Goal: Navigation & Orientation: Find specific page/section

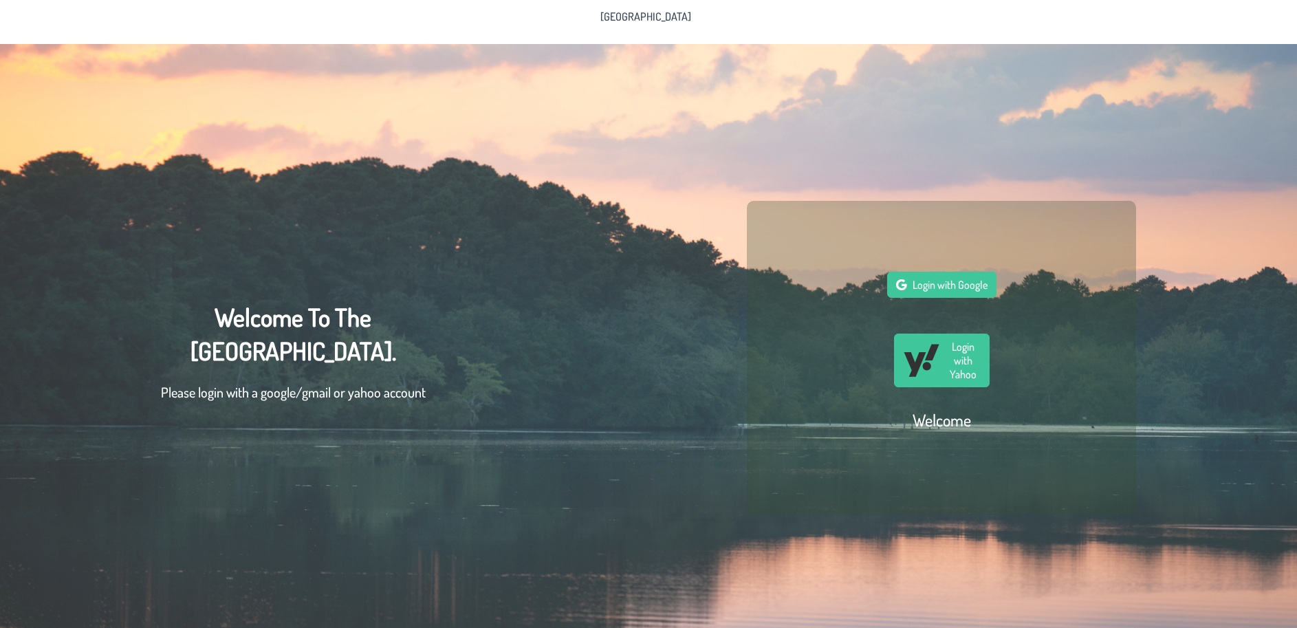
click at [248, 342] on div "Welcome To The [GEOGRAPHIC_DATA] Community. Please login with a google/gmail or…" at bounding box center [293, 358] width 265 height 116
click at [255, 306] on div "Welcome To The [GEOGRAPHIC_DATA] Community. Please login with a google/gmail or…" at bounding box center [293, 358] width 265 height 116
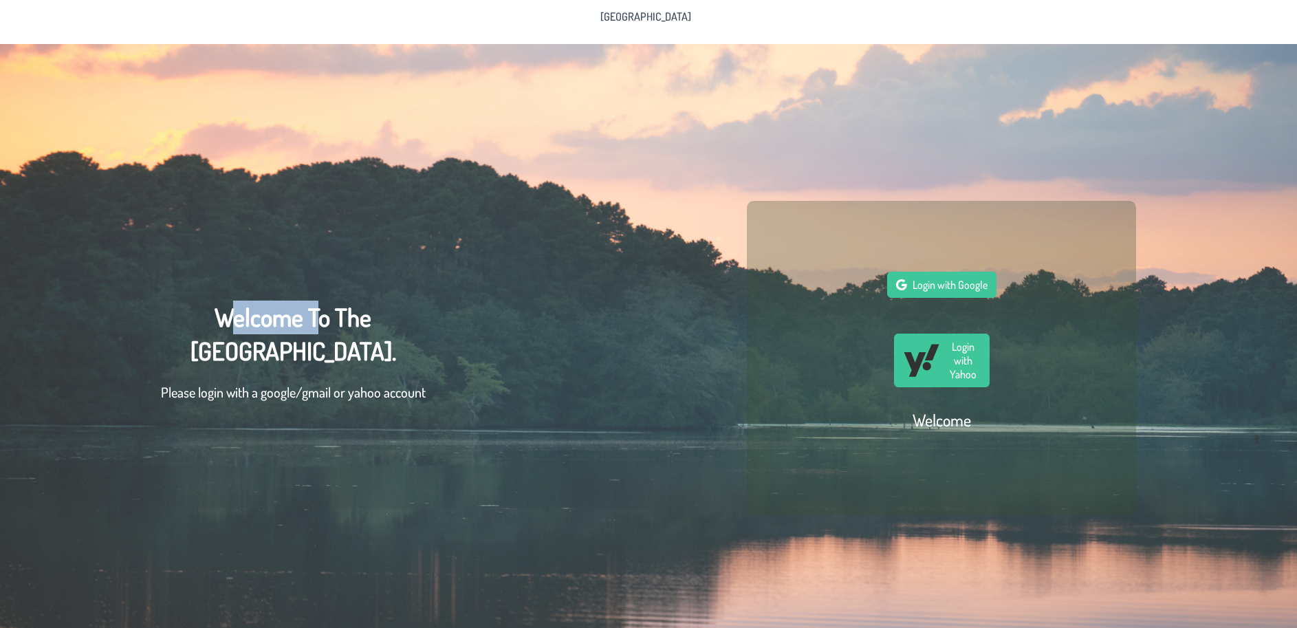
click at [255, 306] on div "Welcome To The [GEOGRAPHIC_DATA] Community. Please login with a google/gmail or…" at bounding box center [293, 358] width 265 height 116
click at [377, 424] on div "Welcome To The [GEOGRAPHIC_DATA] Community. Please login with a google/gmail or…" at bounding box center [648, 358] width 1297 height 628
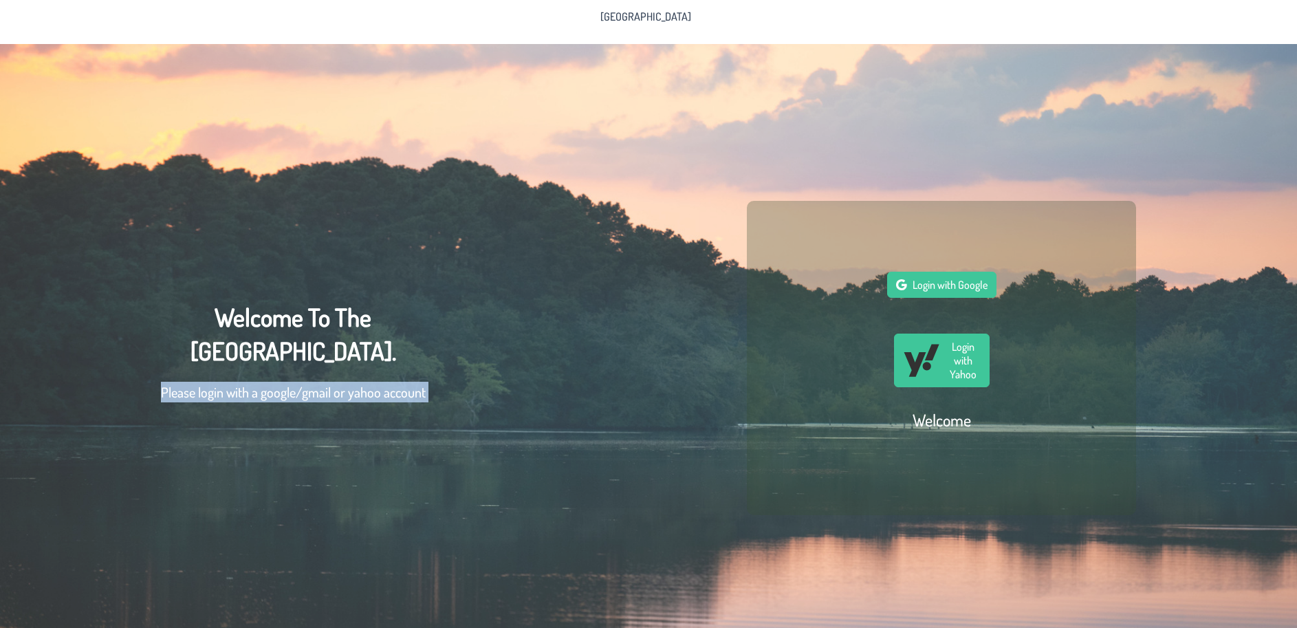
click at [377, 424] on div "Welcome To The [GEOGRAPHIC_DATA] Community. Please login with a google/gmail or…" at bounding box center [648, 358] width 1297 height 628
click at [375, 402] on p "Please login with a google/gmail or yahoo account" at bounding box center [293, 392] width 265 height 21
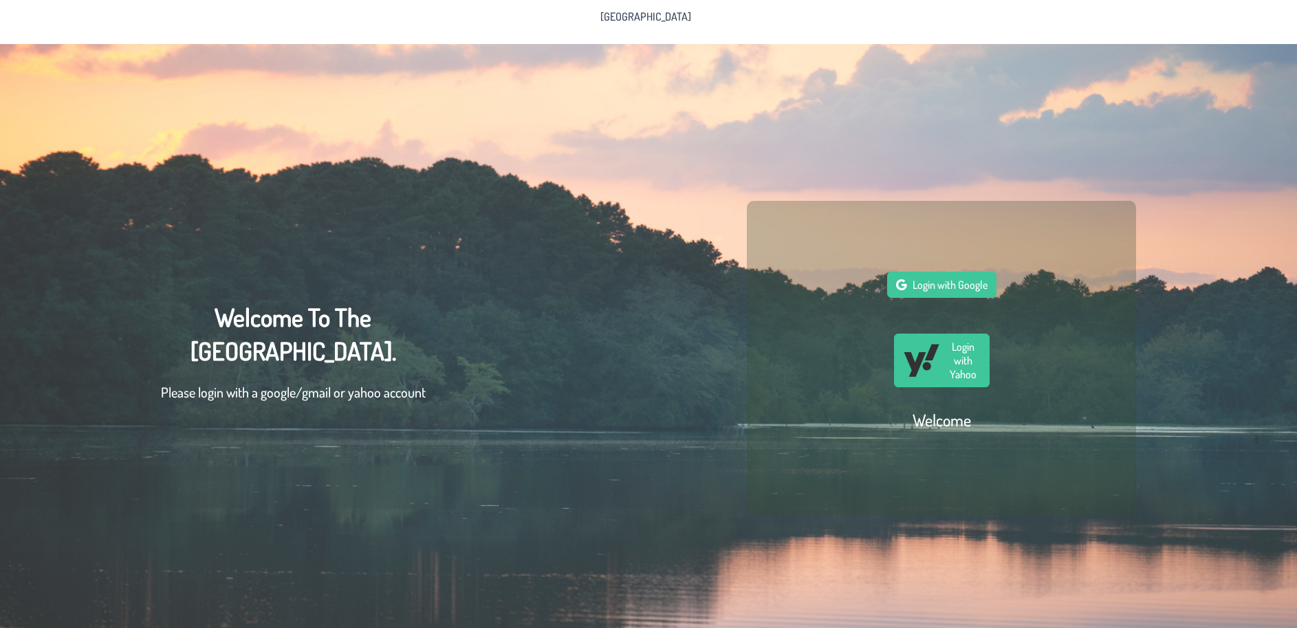
click at [380, 355] on div "Welcome To The [GEOGRAPHIC_DATA] Community. Please login with a google/gmail or…" at bounding box center [293, 358] width 265 height 116
click at [276, 282] on div "Welcome To The [GEOGRAPHIC_DATA] Community. Please login with a google/gmail or…" at bounding box center [648, 358] width 1297 height 628
click at [309, 320] on div "Welcome To The [GEOGRAPHIC_DATA] Community. Please login with a google/gmail or…" at bounding box center [293, 358] width 265 height 116
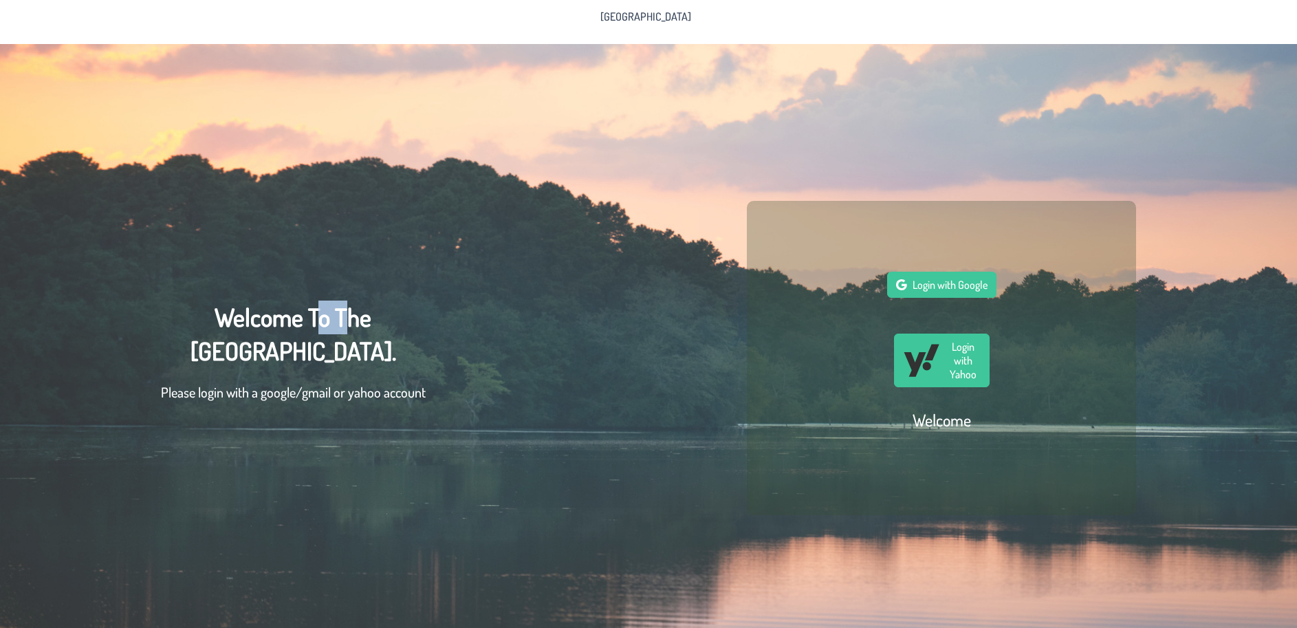
click at [309, 320] on div "Welcome To The [GEOGRAPHIC_DATA] Community. Please login with a google/gmail or…" at bounding box center [293, 358] width 265 height 116
click at [492, 380] on div "Welcome To The [GEOGRAPHIC_DATA] Community. Please login with a google/gmail or…" at bounding box center [648, 358] width 1297 height 628
click at [448, 401] on div "Welcome To The [GEOGRAPHIC_DATA] Community. Please login with a google/gmail or…" at bounding box center [648, 358] width 1297 height 628
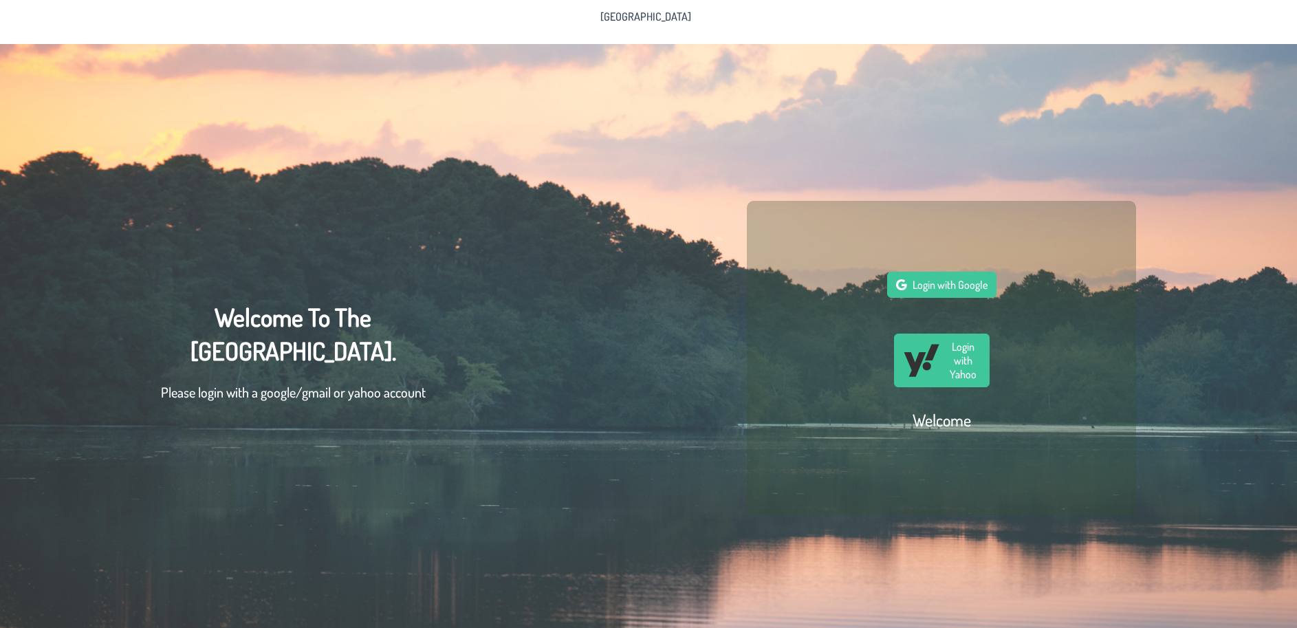
click at [448, 401] on div "Welcome To The [GEOGRAPHIC_DATA] Community. Please login with a google/gmail or…" at bounding box center [648, 358] width 1297 height 628
click at [377, 335] on div "Welcome To The [GEOGRAPHIC_DATA] Community. Please login with a google/gmail or…" at bounding box center [293, 358] width 265 height 116
click at [371, 372] on div "Welcome To The [GEOGRAPHIC_DATA] Community. Please login with a google/gmail or…" at bounding box center [293, 358] width 265 height 116
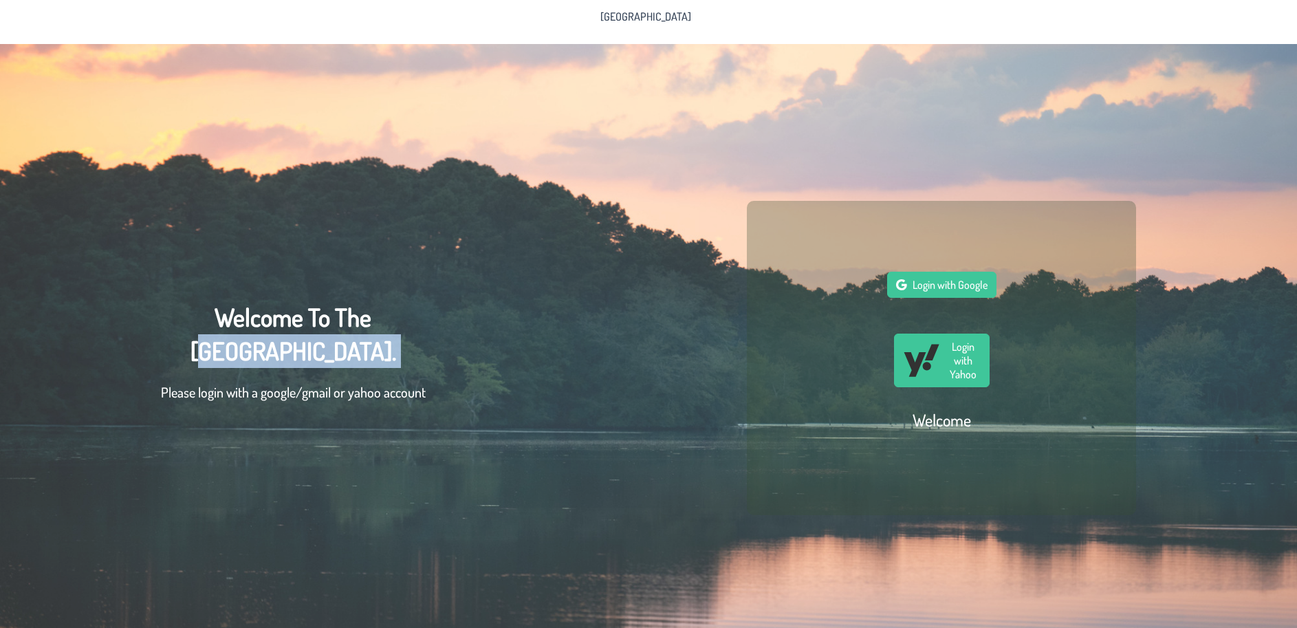
click at [371, 372] on div "Welcome To The [GEOGRAPHIC_DATA] Community. Please login with a google/gmail or…" at bounding box center [293, 358] width 265 height 116
click at [358, 331] on div "Welcome To The [GEOGRAPHIC_DATA] Community. Please login with a google/gmail or…" at bounding box center [293, 358] width 265 height 116
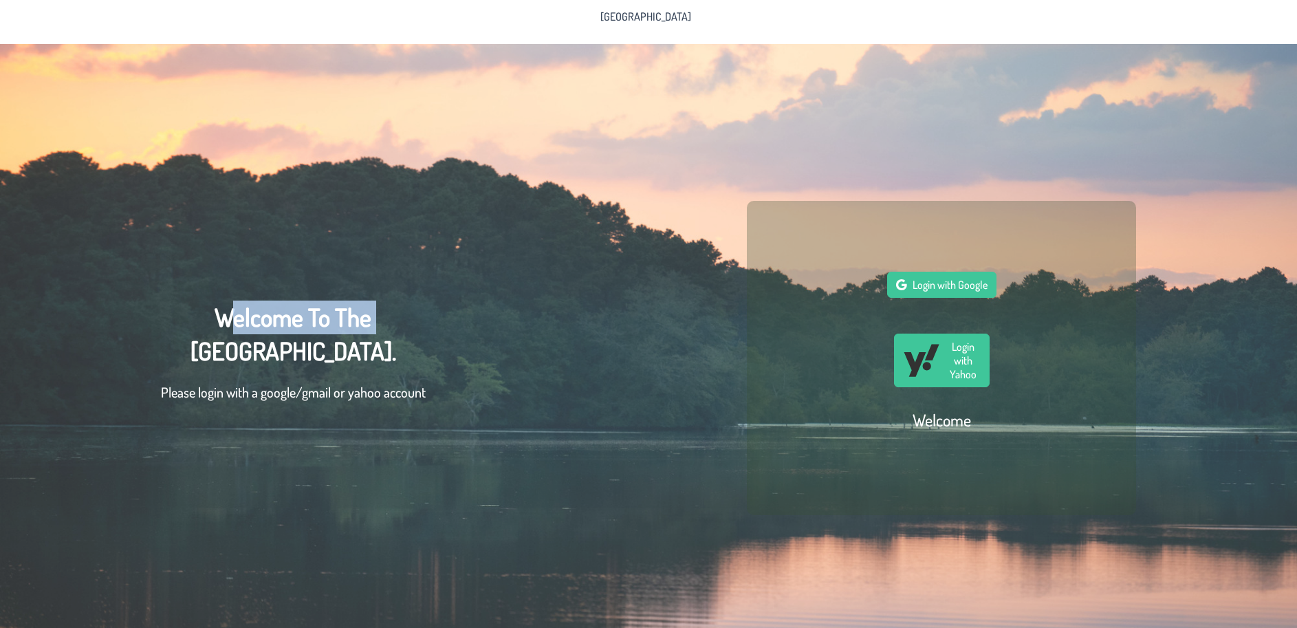
click at [358, 331] on div "Welcome To The [GEOGRAPHIC_DATA] Community. Please login with a google/gmail or…" at bounding box center [293, 358] width 265 height 116
